Goal: Task Accomplishment & Management: Complete application form

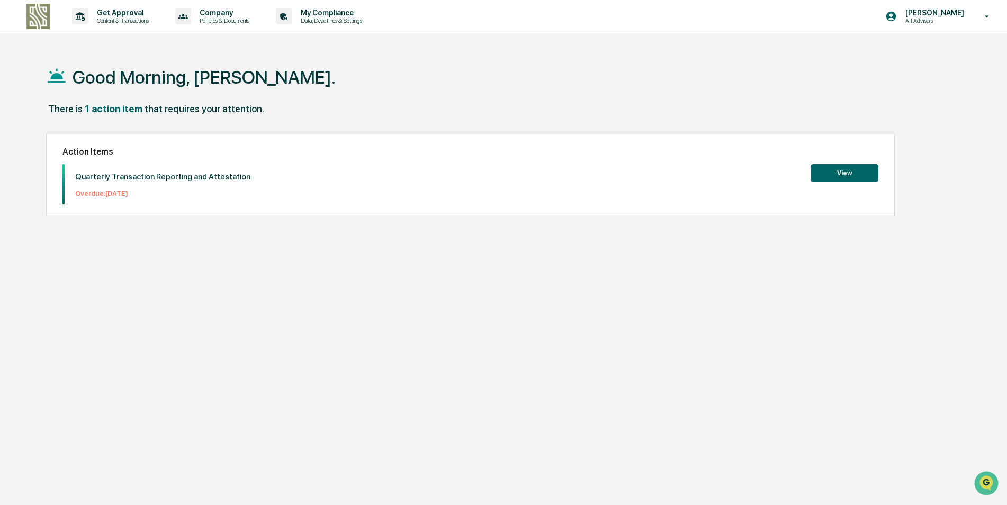
click at [837, 169] on button "View" at bounding box center [844, 173] width 68 height 18
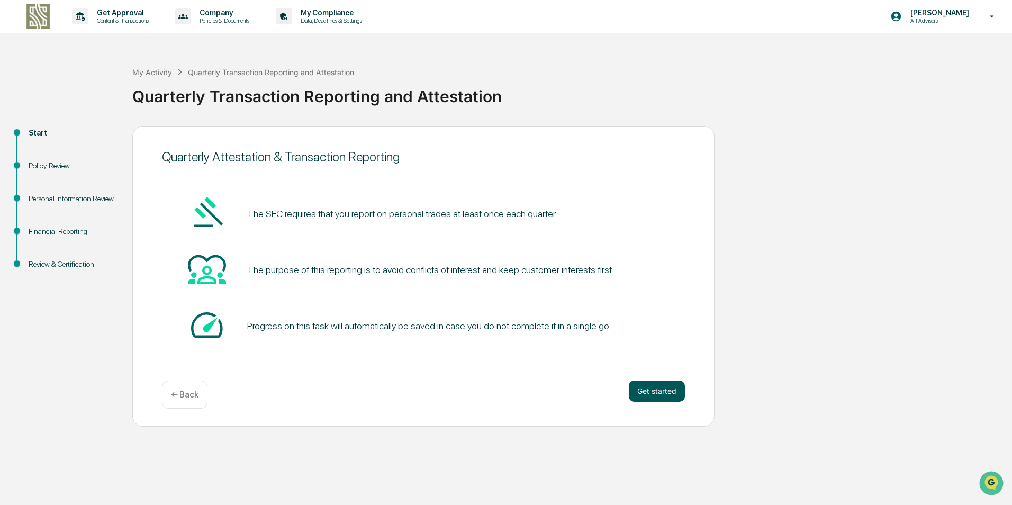
click at [669, 393] on button "Get started" at bounding box center [657, 391] width 56 height 21
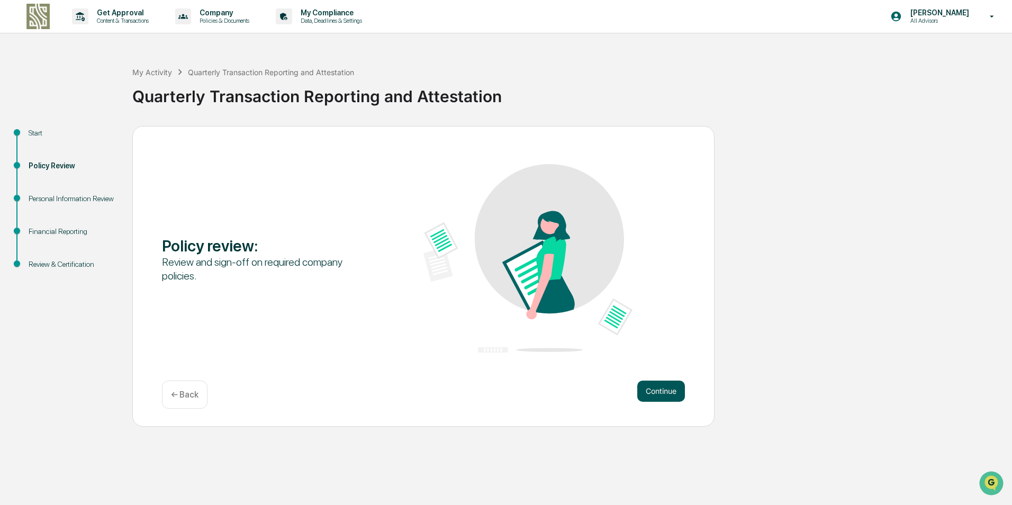
click at [673, 395] on button "Continue" at bounding box center [661, 391] width 48 height 21
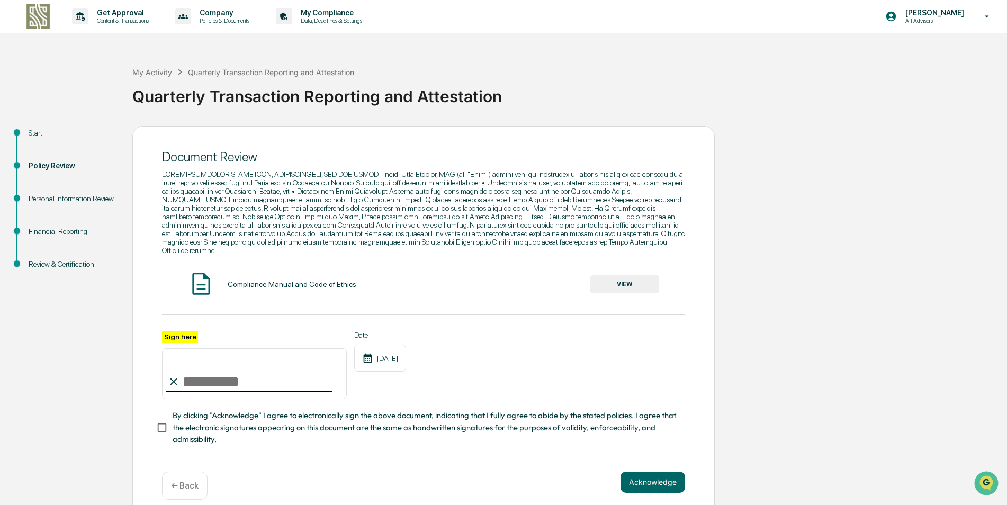
click at [234, 373] on input "Sign here" at bounding box center [254, 373] width 185 height 51
type input "**********"
drag, startPoint x: 658, startPoint y: 475, endPoint x: 721, endPoint y: 403, distance: 95.6
click at [658, 475] on button "Acknowledge" at bounding box center [652, 482] width 65 height 21
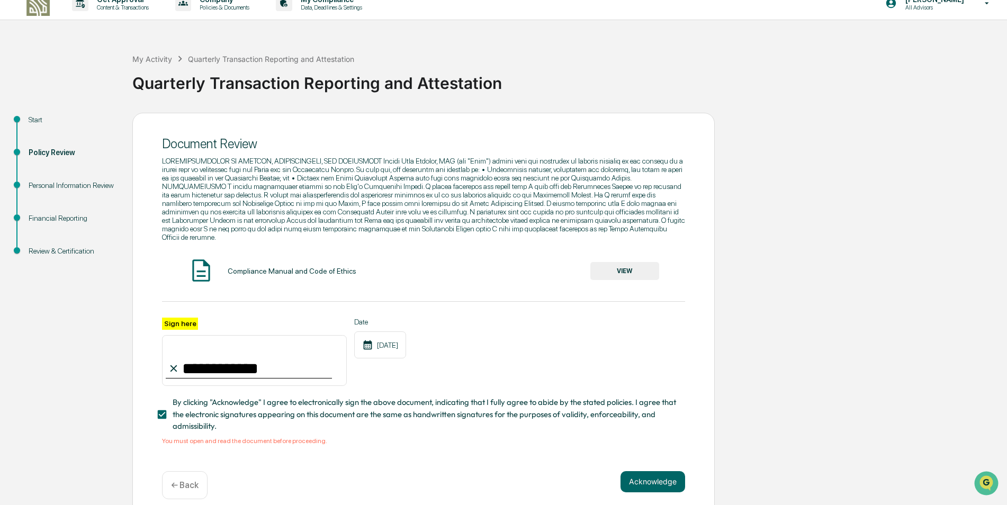
scroll to position [20, 0]
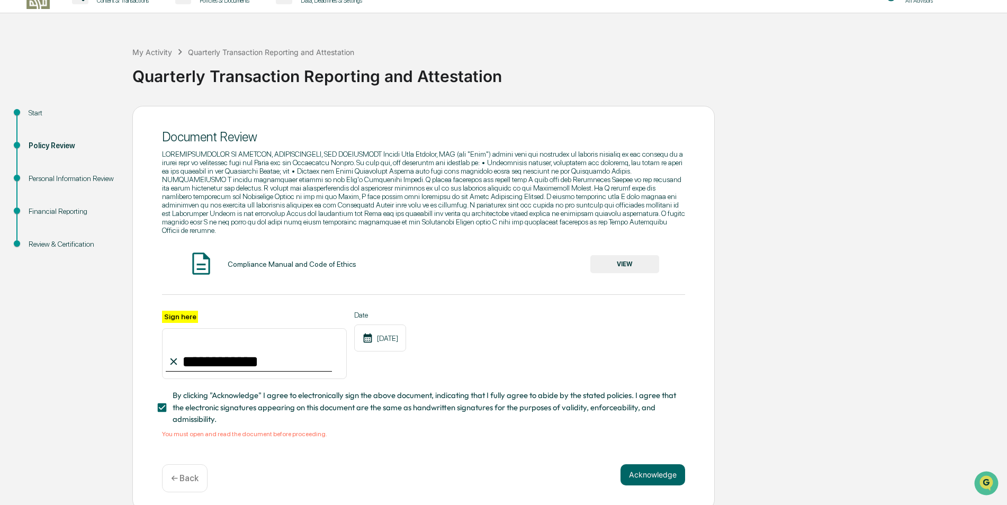
click at [628, 255] on button "VIEW" at bounding box center [624, 264] width 69 height 18
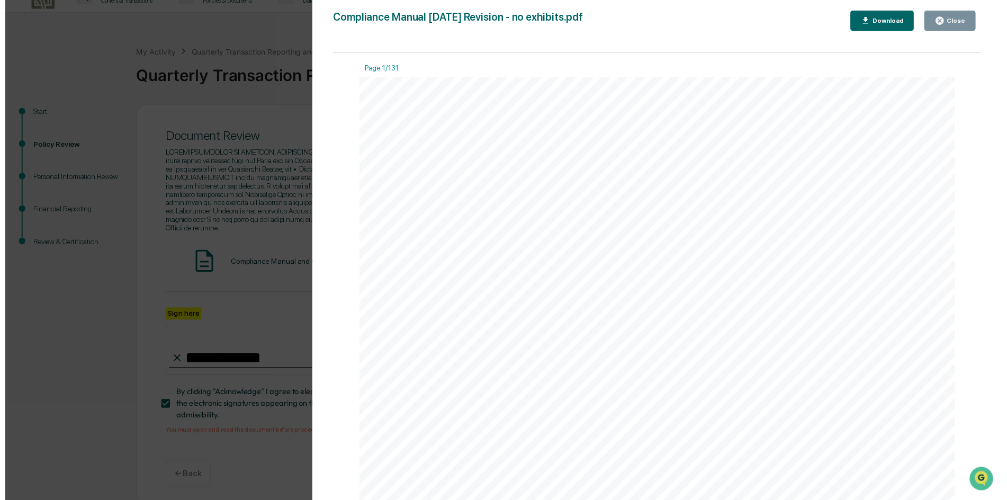
scroll to position [265, 0]
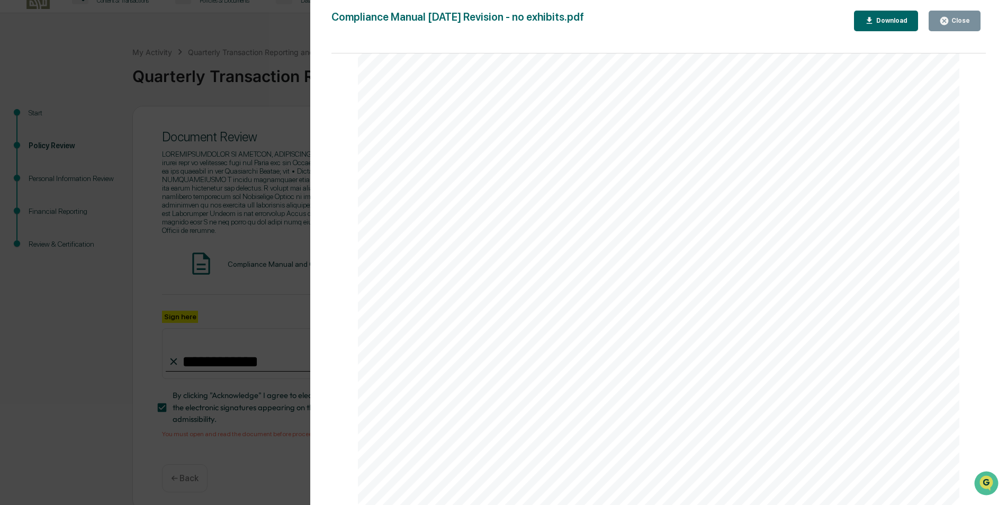
drag, startPoint x: 977, startPoint y: 19, endPoint x: 969, endPoint y: 24, distance: 9.3
click at [977, 19] on button "Close" at bounding box center [954, 21] width 52 height 21
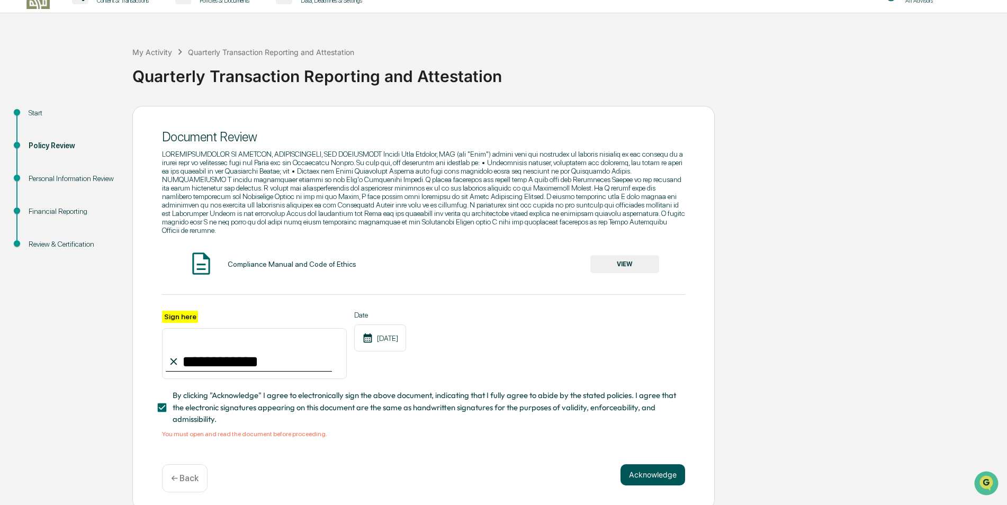
click at [638, 466] on button "Acknowledge" at bounding box center [652, 474] width 65 height 21
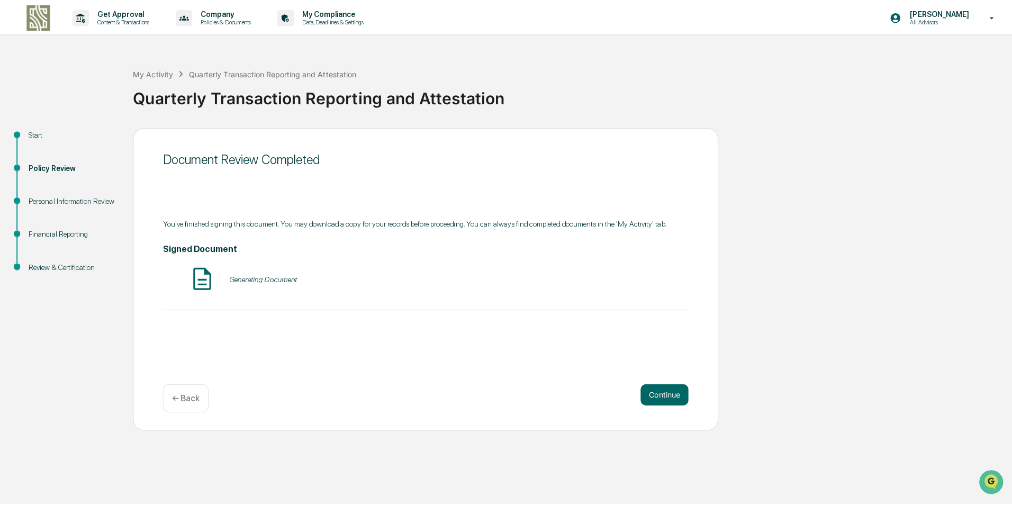
scroll to position [0, 0]
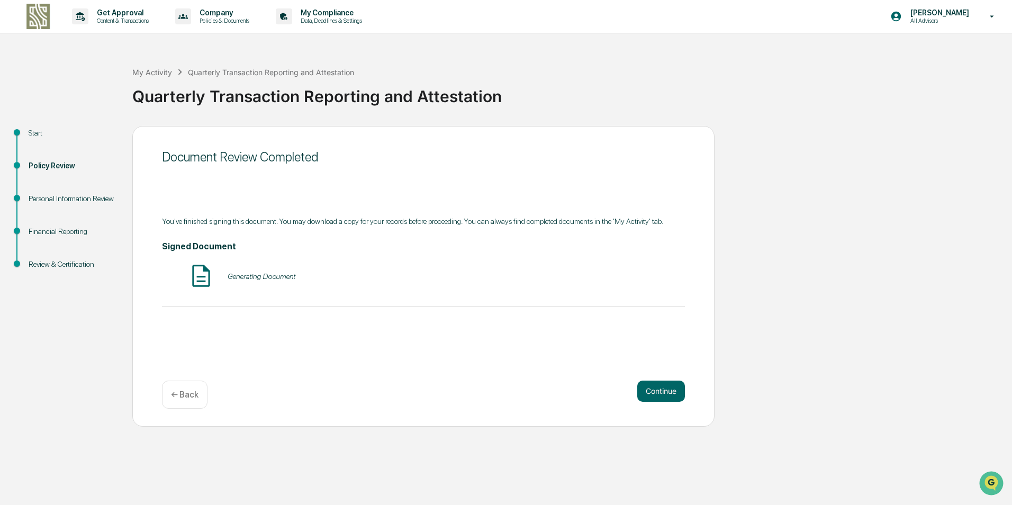
click at [260, 279] on div "Generating Document" at bounding box center [262, 276] width 68 height 8
click at [630, 279] on button "VIEW" at bounding box center [624, 276] width 69 height 18
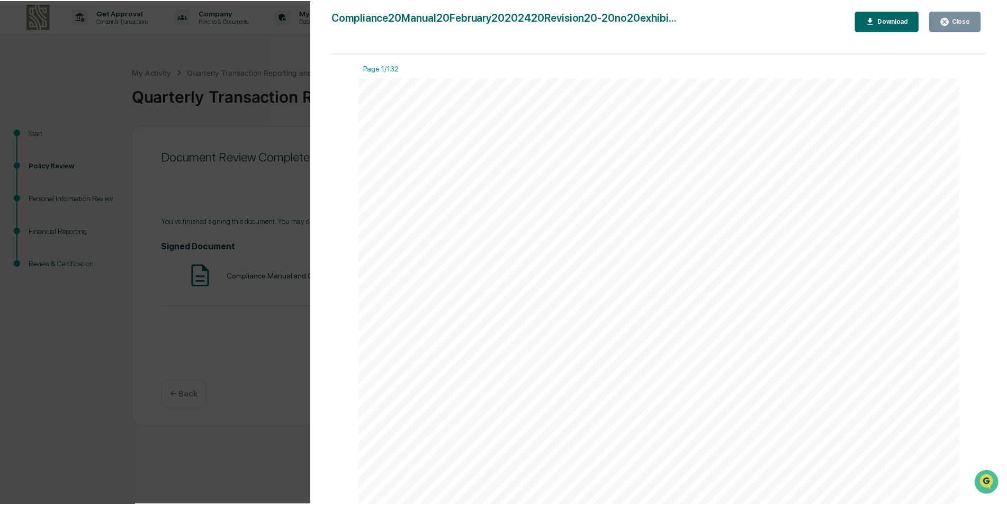
scroll to position [265, 0]
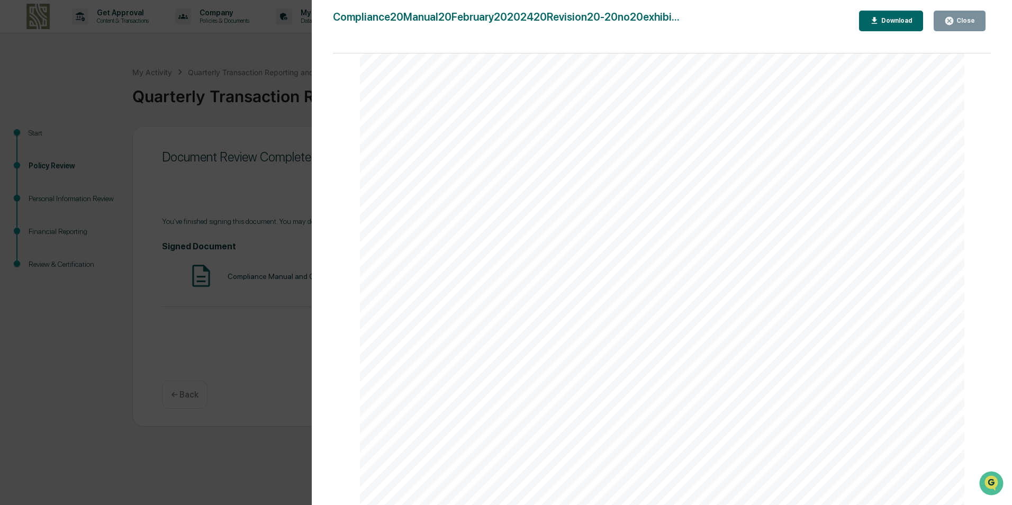
click at [954, 24] on icon "button" at bounding box center [949, 21] width 10 height 10
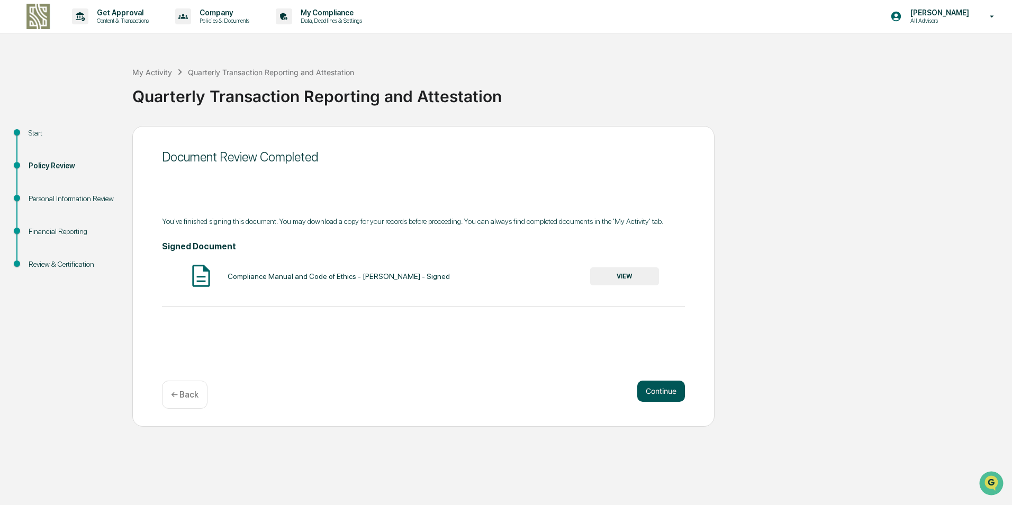
click at [669, 389] on button "Continue" at bounding box center [661, 391] width 48 height 21
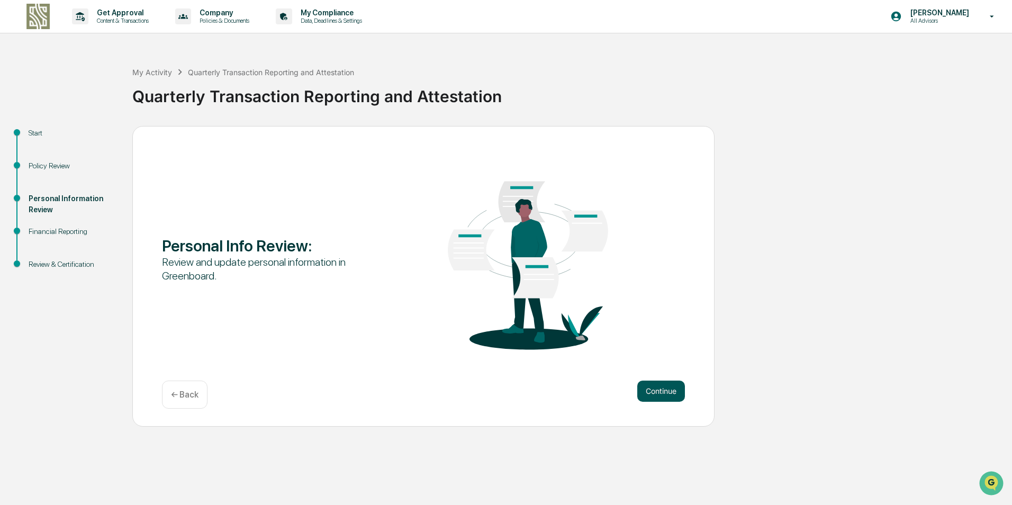
click at [669, 394] on button "Continue" at bounding box center [661, 391] width 48 height 21
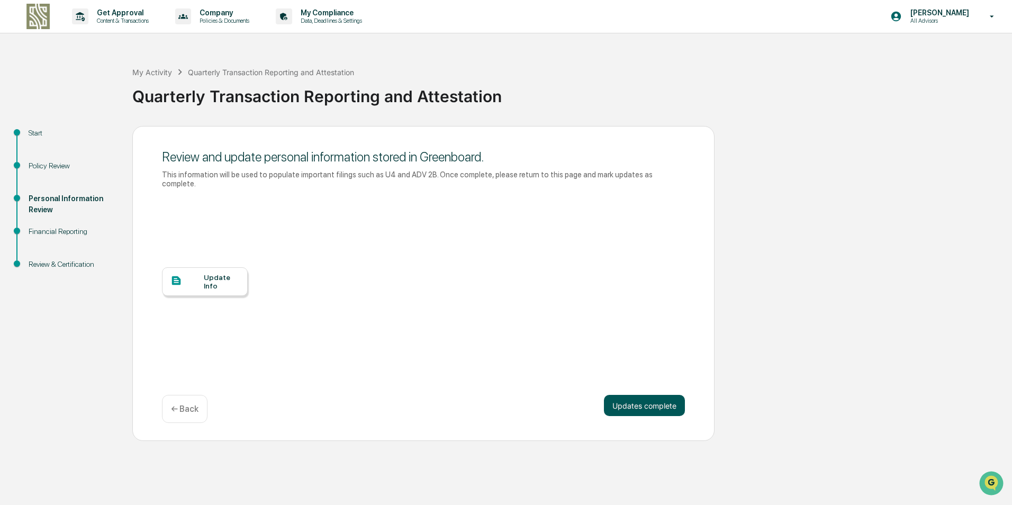
click at [644, 399] on button "Updates complete" at bounding box center [644, 405] width 81 height 21
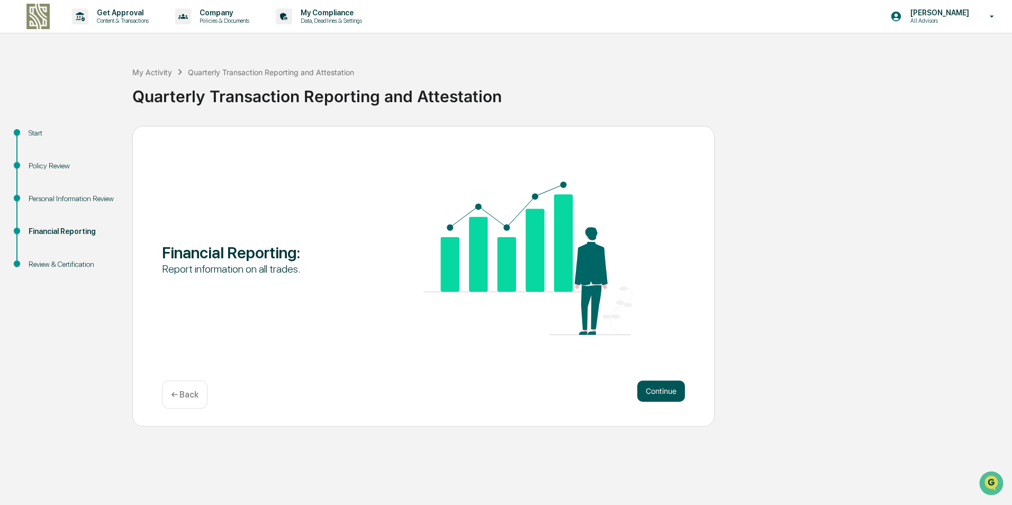
click at [656, 389] on button "Continue" at bounding box center [661, 391] width 48 height 21
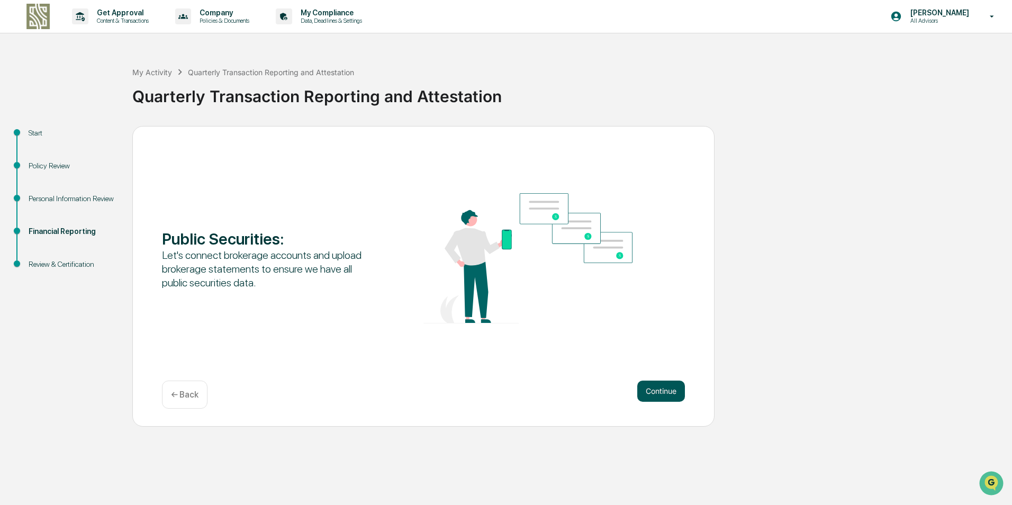
click at [664, 391] on button "Continue" at bounding box center [661, 391] width 48 height 21
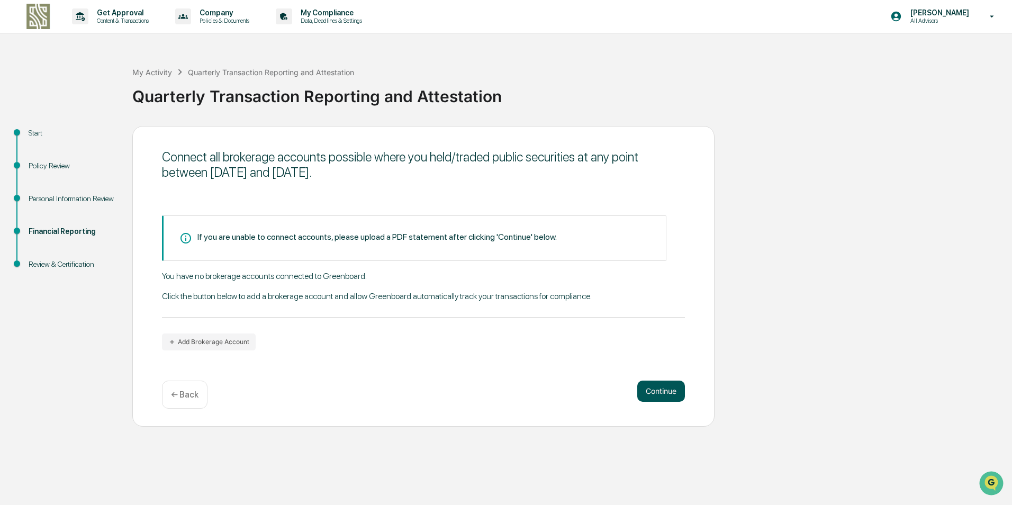
click at [660, 388] on button "Continue" at bounding box center [661, 391] width 48 height 21
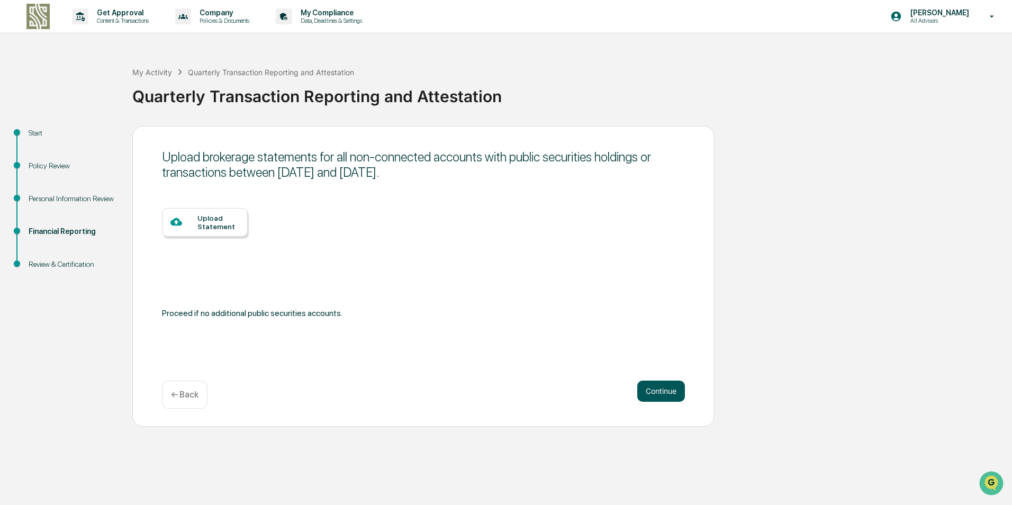
click at [674, 393] on button "Continue" at bounding box center [661, 391] width 48 height 21
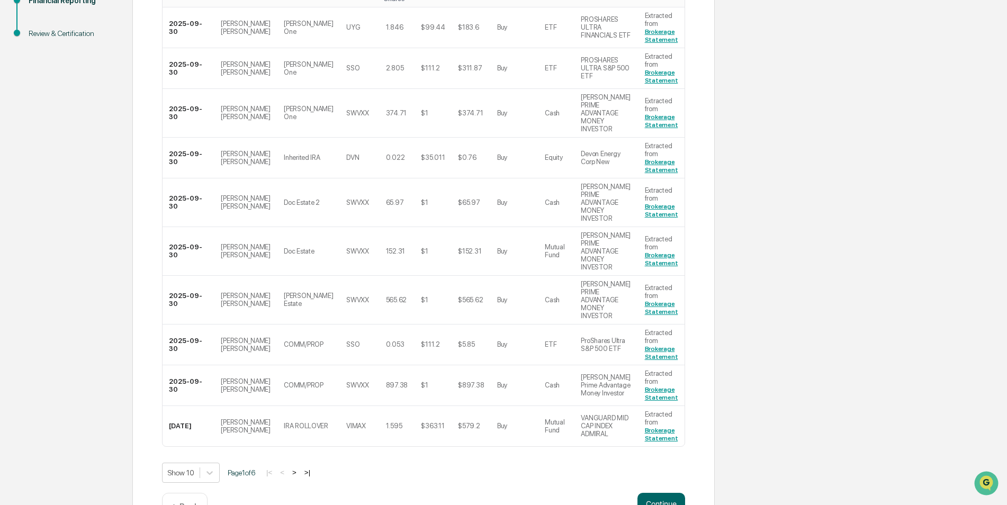
scroll to position [241, 0]
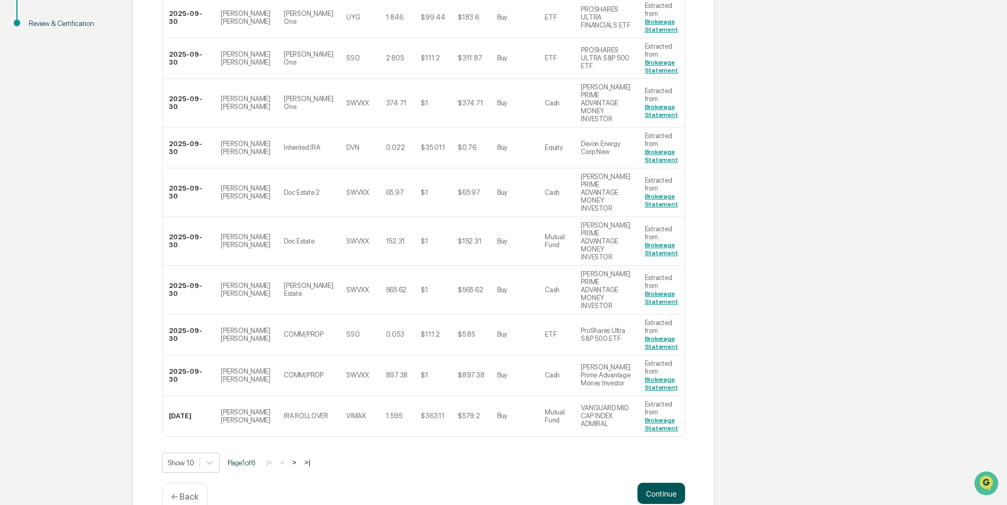
click at [661, 483] on button "Continue" at bounding box center [661, 493] width 48 height 21
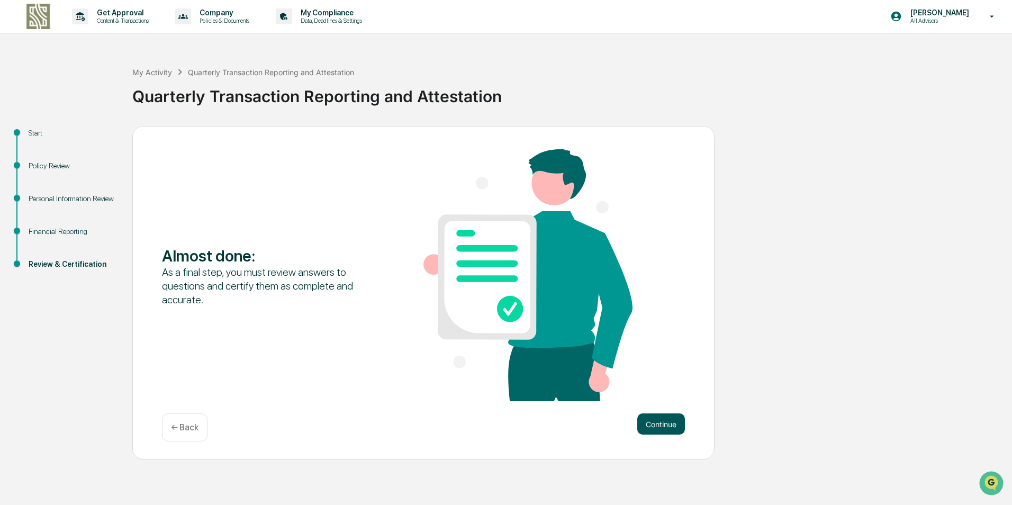
click at [673, 420] on button "Continue" at bounding box center [661, 423] width 48 height 21
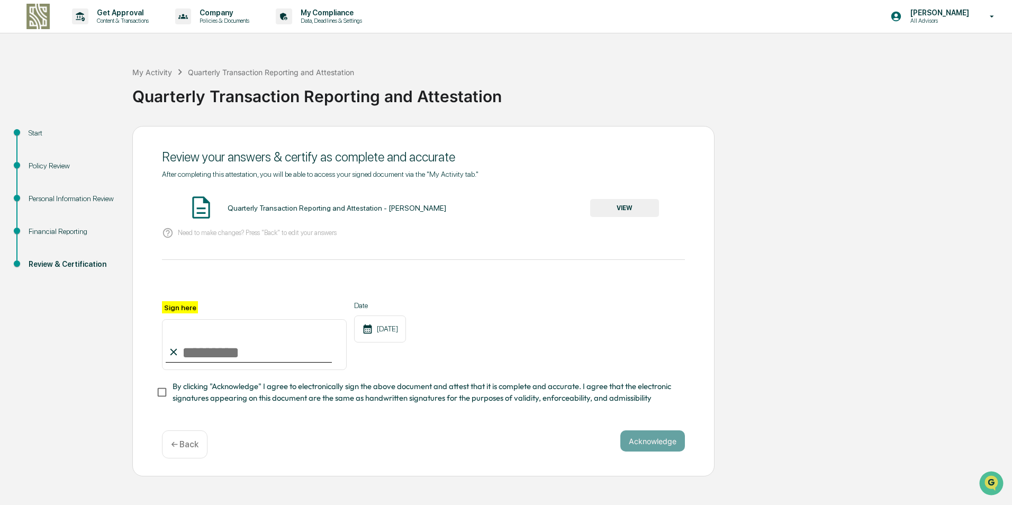
click at [631, 210] on button "VIEW" at bounding box center [624, 208] width 69 height 18
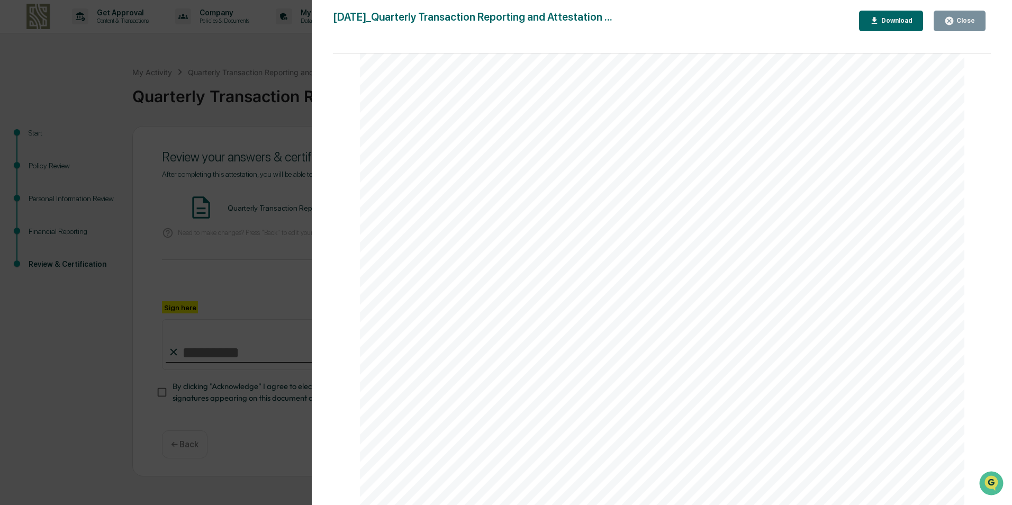
scroll to position [3099, 0]
click at [967, 19] on button "Close" at bounding box center [960, 21] width 52 height 21
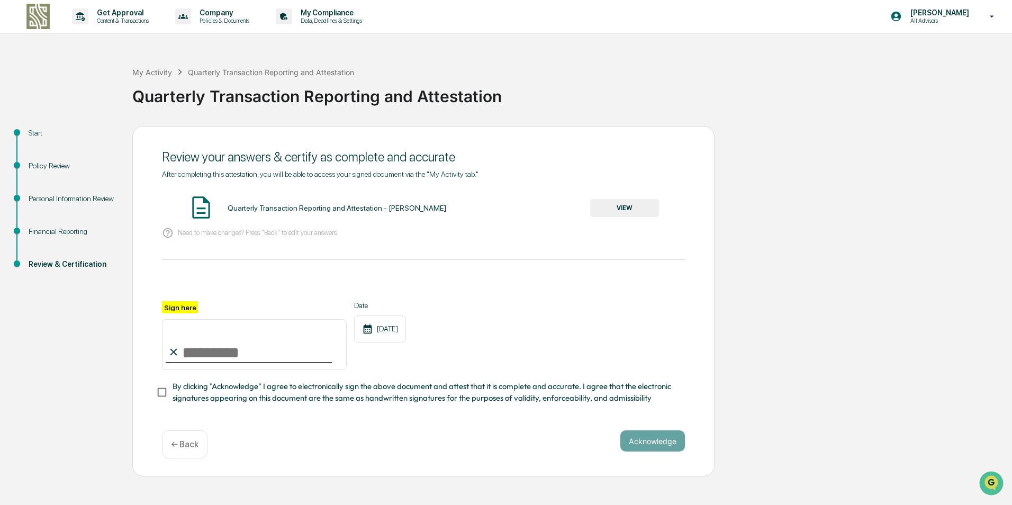
click at [256, 359] on input "Sign here" at bounding box center [254, 344] width 185 height 51
type input "**********"
click at [643, 441] on button "Acknowledge" at bounding box center [652, 440] width 65 height 21
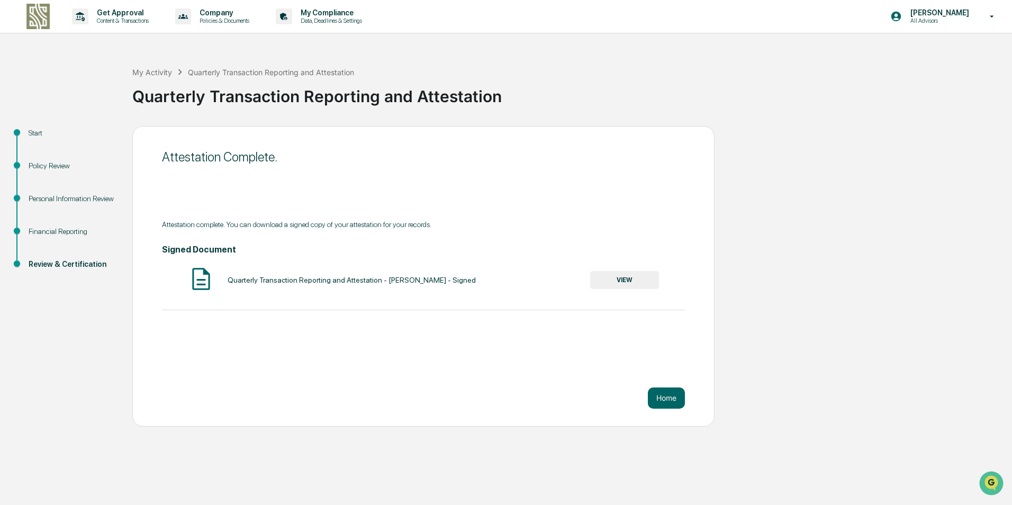
click at [620, 272] on button "VIEW" at bounding box center [624, 280] width 69 height 18
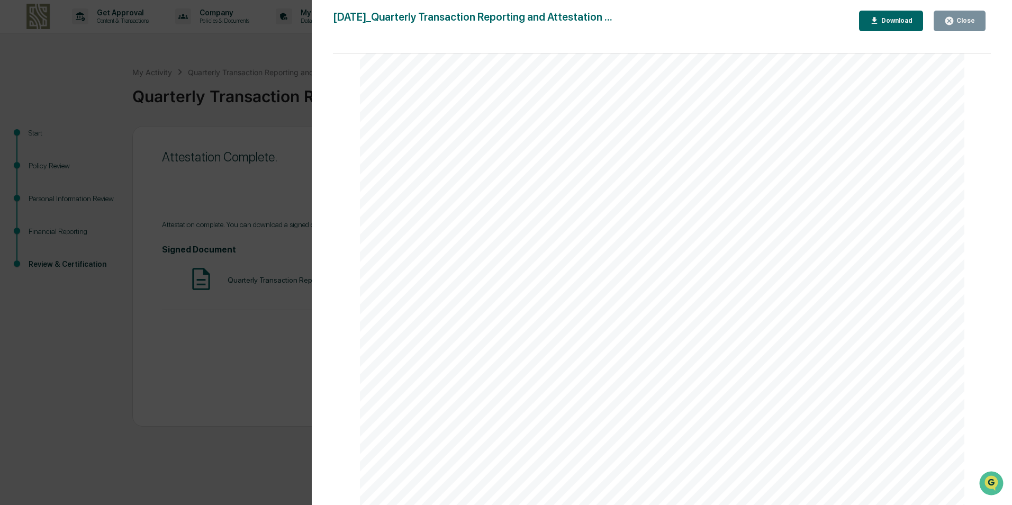
scroll to position [3599, 0]
click at [958, 21] on div "Close" at bounding box center [964, 20] width 21 height 7
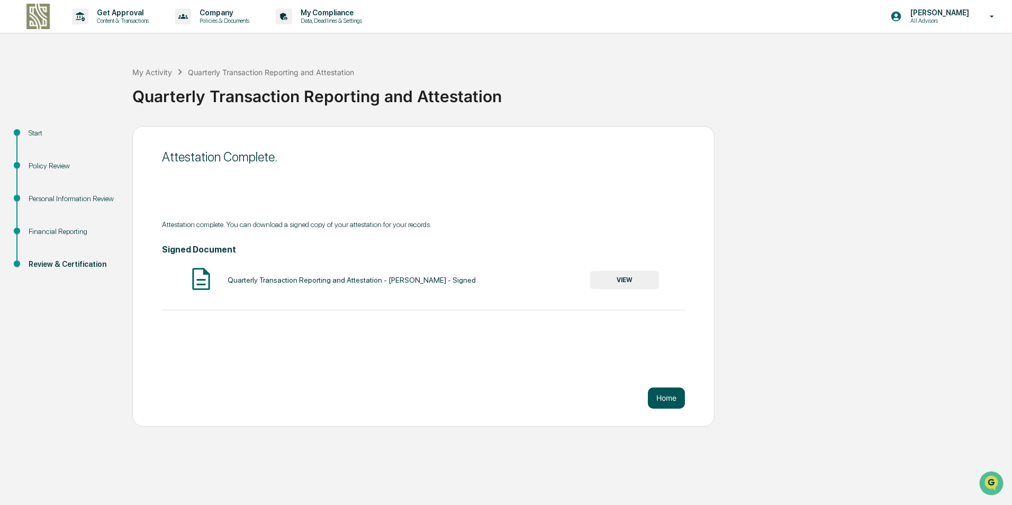
click at [673, 394] on button "Home" at bounding box center [666, 397] width 37 height 21
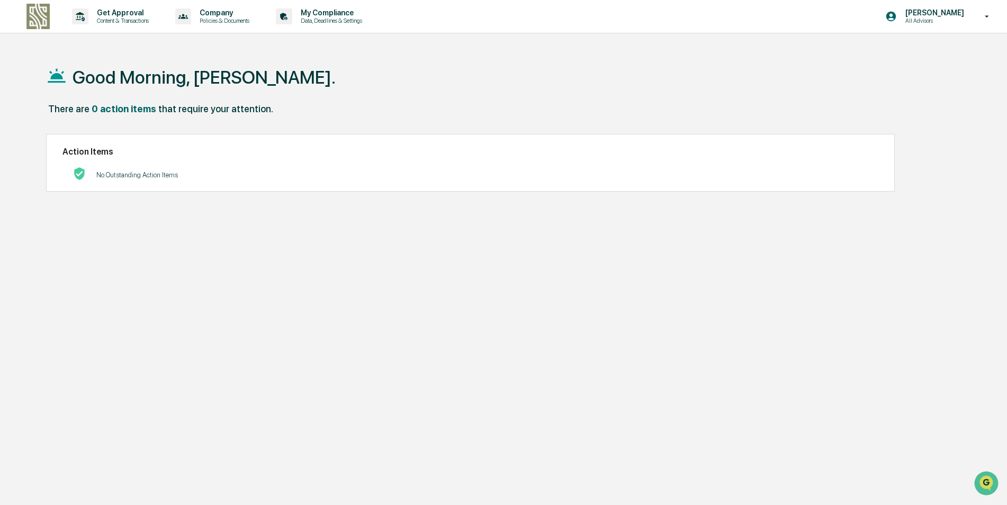
click at [978, 13] on icon at bounding box center [987, 17] width 19 height 10
click at [898, 55] on li "Logout" at bounding box center [929, 54] width 148 height 20
